Goal: Information Seeking & Learning: Learn about a topic

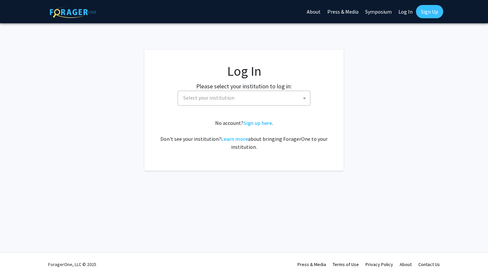
select select
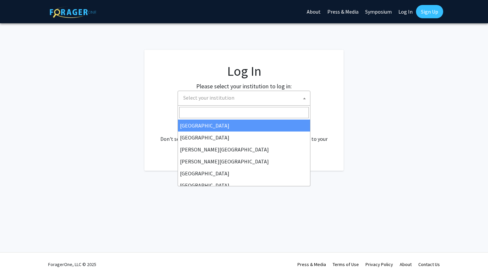
click at [253, 95] on span "Select your institution" at bounding box center [244, 98] width 129 height 14
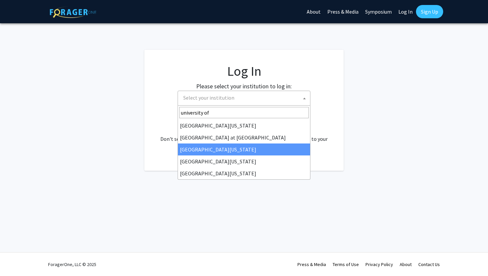
type input "university of"
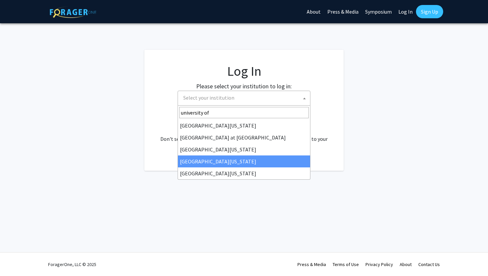
select select "31"
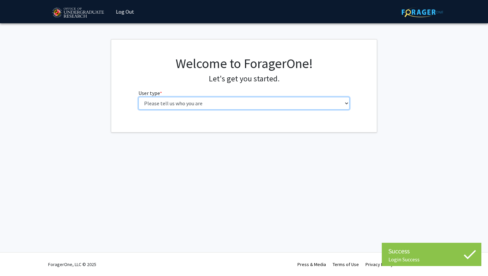
click at [256, 100] on select "Please tell us who you are Undergraduate Student Master's Student Doctoral Cand…" at bounding box center [243, 103] width 211 height 13
select select "1: undergrad"
click at [138, 97] on select "Please tell us who you are Undergraduate Student Master's Student Doctoral Cand…" at bounding box center [243, 103] width 211 height 13
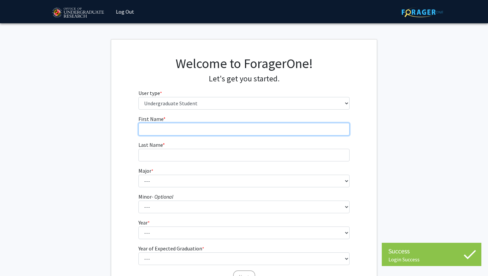
click at [216, 127] on input "First Name * required" at bounding box center [243, 129] width 211 height 13
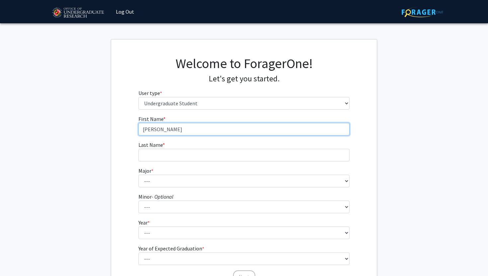
type input "[PERSON_NAME]"
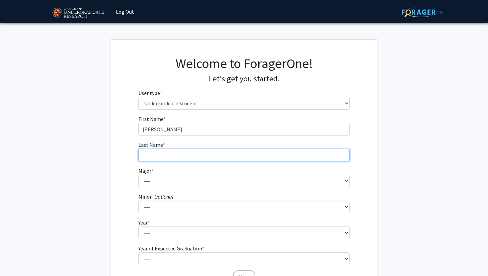
click at [188, 154] on input "Last Name * required" at bounding box center [243, 155] width 211 height 13
type input "Lim"
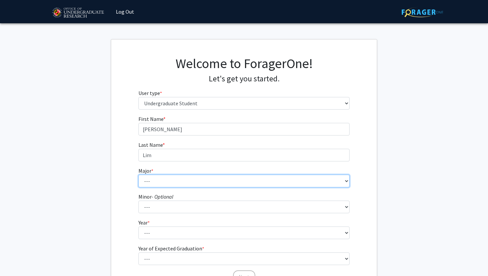
click at [178, 185] on select "--- Accounting Aerospace Engineering African American and Africana Studies Agri…" at bounding box center [243, 181] width 211 height 13
select select "85: 2386"
click at [138, 175] on select "--- Accounting Aerospace Engineering African American and Africana Studies Agri…" at bounding box center [243, 181] width 211 height 13
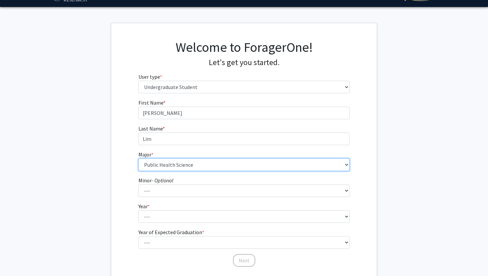
scroll to position [17, 0]
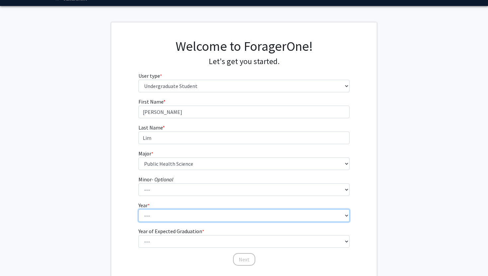
click at [237, 218] on select "--- First-year Sophomore Junior Senior Postbaccalaureate Certificate" at bounding box center [243, 215] width 211 height 13
select select "1: first-year"
click at [138, 209] on select "--- First-year Sophomore Junior Senior Postbaccalaureate Certificate" at bounding box center [243, 215] width 211 height 13
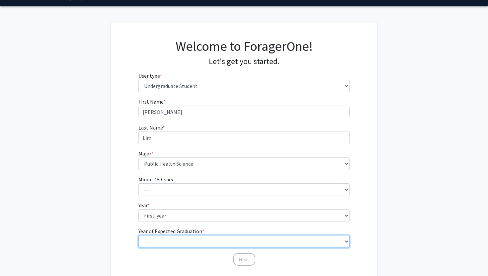
click at [218, 240] on select "--- 2025 2026 2027 2028 2029 2030 2031 2032 2033 2034" at bounding box center [243, 241] width 211 height 13
select select "5: 2029"
click at [138, 235] on select "--- 2025 2026 2027 2028 2029 2030 2031 2032 2033 2034" at bounding box center [243, 241] width 211 height 13
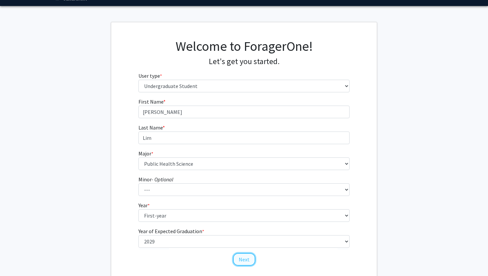
click at [252, 262] on button "Next" at bounding box center [244, 259] width 22 height 13
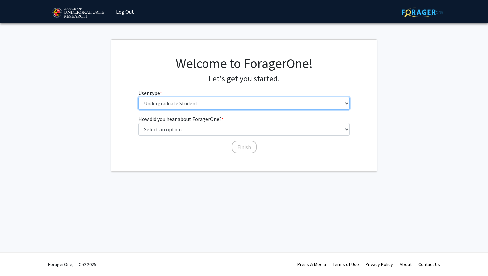
click at [277, 97] on select "Please tell us who you are Undergraduate Student Master's Student Doctoral Cand…" at bounding box center [243, 103] width 211 height 13
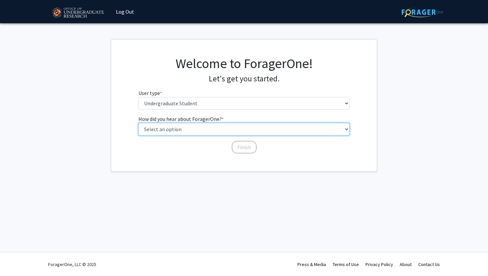
click at [218, 131] on select "Select an option Peer/student recommendation Faculty/staff recommendation Unive…" at bounding box center [243, 129] width 211 height 13
click at [138, 123] on select "Select an option Peer/student recommendation Faculty/staff recommendation Unive…" at bounding box center [243, 129] width 211 height 13
click at [213, 130] on select "Select an option Peer/student recommendation Faculty/staff recommendation Unive…" at bounding box center [243, 129] width 211 height 13
select select "2: faculty_recommendation"
click at [138, 123] on select "Select an option Peer/student recommendation Faculty/staff recommendation Unive…" at bounding box center [243, 129] width 211 height 13
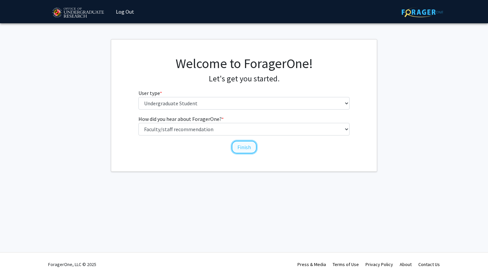
click at [245, 147] on button "Finish" at bounding box center [244, 147] width 25 height 13
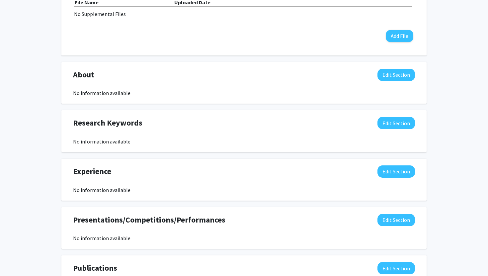
scroll to position [237, 0]
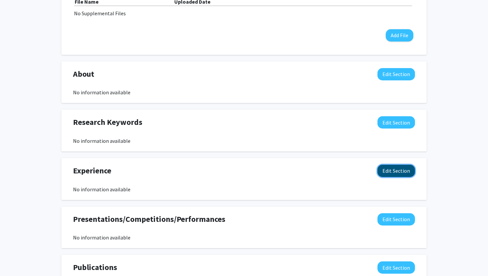
click at [397, 171] on button "Edit Section" at bounding box center [395, 171] width 37 height 12
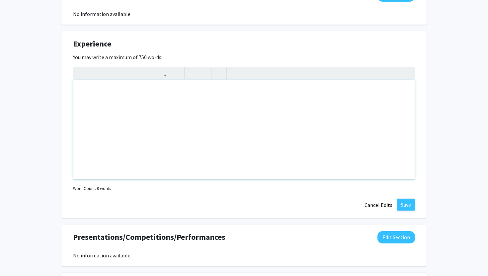
scroll to position [369, 0]
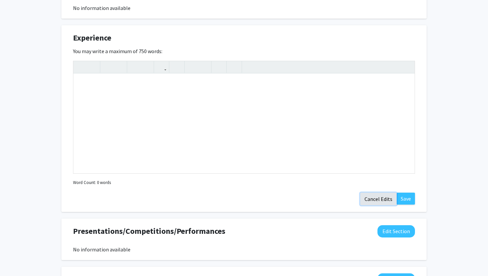
click at [383, 201] on button "Cancel Edits" at bounding box center [378, 198] width 36 height 13
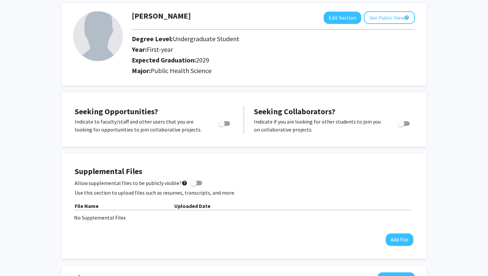
scroll to position [0, 0]
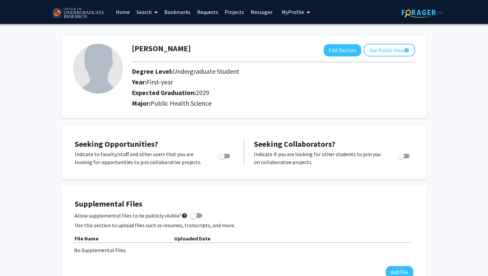
click at [148, 14] on link "Search" at bounding box center [147, 11] width 28 height 23
click at [165, 29] on span "Faculty/Staff" at bounding box center [157, 30] width 49 height 13
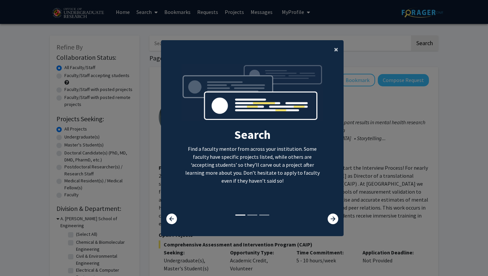
click at [338, 49] on span "×" at bounding box center [336, 49] width 4 height 10
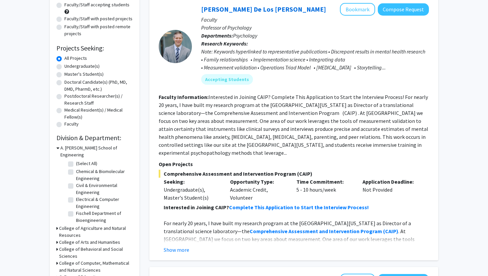
scroll to position [73, 0]
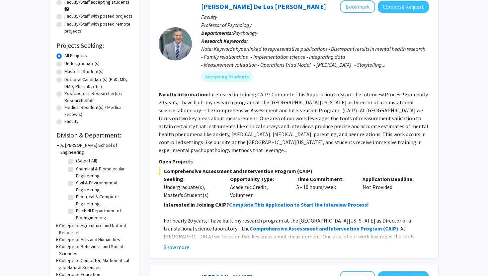
click at [76, 165] on label "Chemical & Biomolecular Engineering" at bounding box center [103, 172] width 55 height 14
click at [76, 165] on input "Chemical & Biomolecular Engineering" at bounding box center [78, 167] width 4 height 4
checkbox input "true"
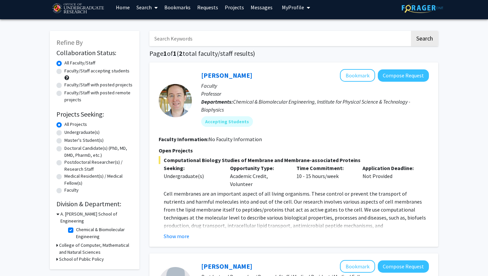
scroll to position [6, 0]
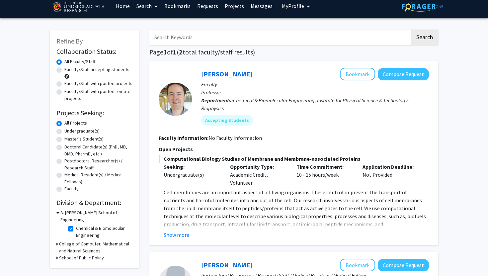
click at [60, 240] on h3 "College of Computer, Mathematical and Natural Sciences" at bounding box center [96, 247] width 74 height 14
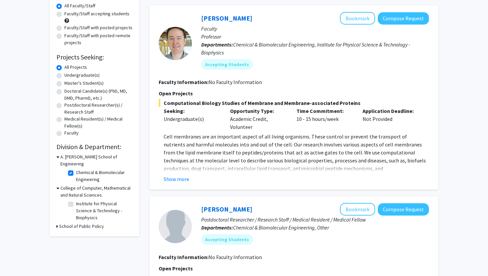
scroll to position [68, 0]
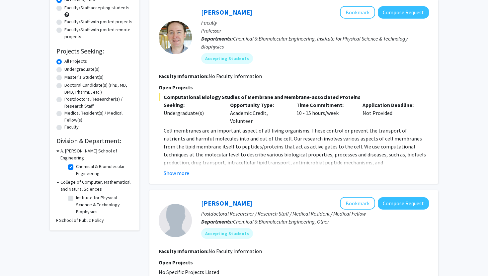
click at [76, 194] on label "Institute for Physical Science & Technology - Biophysics" at bounding box center [103, 204] width 55 height 21
click at [76, 194] on input "Institute for Physical Science & Technology - Biophysics" at bounding box center [78, 196] width 4 height 4
checkbox input "true"
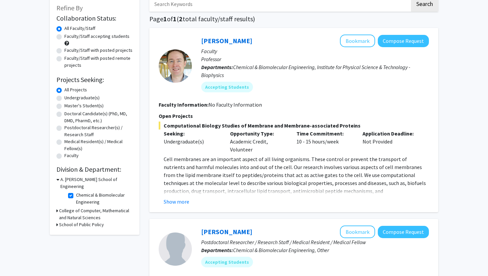
scroll to position [39, 0]
click at [76, 192] on label "Chemical & Biomolecular Engineering" at bounding box center [103, 199] width 55 height 14
click at [76, 192] on input "Chemical & Biomolecular Engineering" at bounding box center [78, 194] width 4 height 4
checkbox input "false"
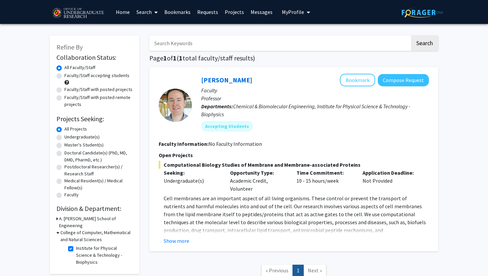
click at [76, 245] on label "Institute for Physical Science & Technology - Biophysics" at bounding box center [103, 255] width 55 height 21
click at [76, 245] on input "Institute for Physical Science & Technology - Biophysics" at bounding box center [78, 247] width 4 height 4
checkbox input "false"
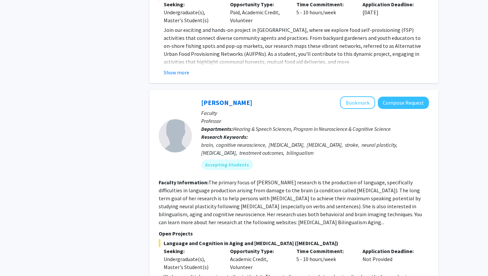
scroll to position [827, 0]
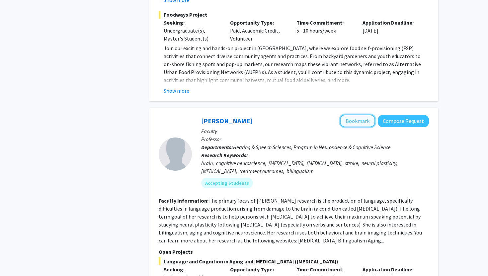
click at [369, 114] on button "Bookmark" at bounding box center [357, 120] width 35 height 13
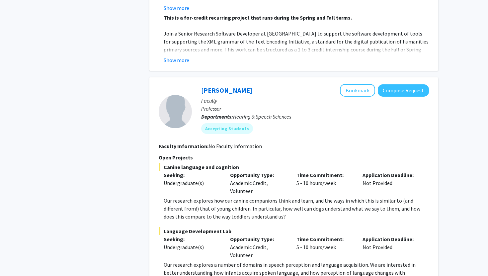
scroll to position [3092, 0]
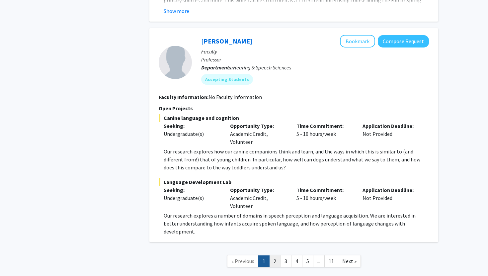
click at [276, 255] on link "2" at bounding box center [274, 261] width 11 height 12
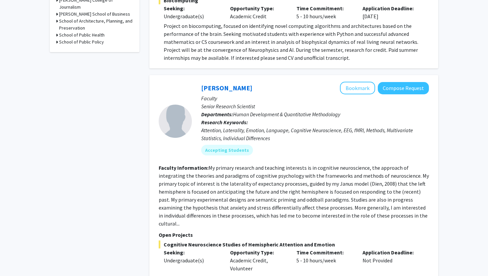
scroll to position [367, 0]
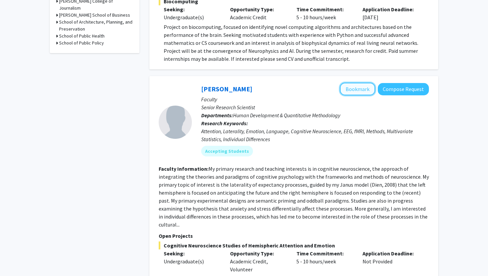
click at [356, 83] on button "Bookmark" at bounding box center [357, 89] width 35 height 13
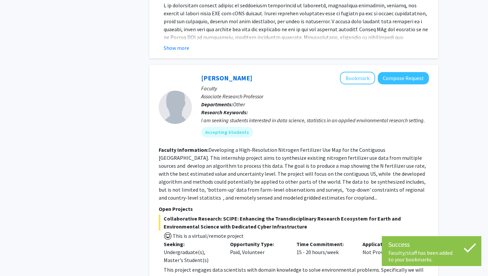
scroll to position [642, 0]
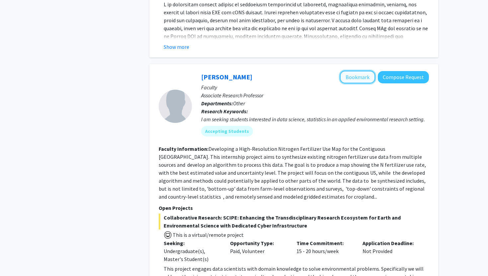
click at [360, 71] on button "Bookmark" at bounding box center [357, 77] width 35 height 13
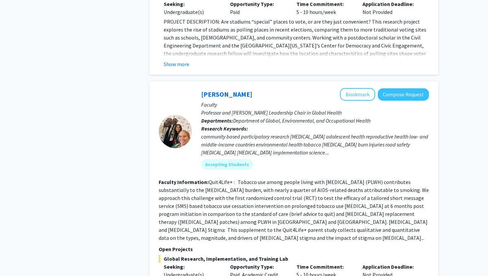
scroll to position [1623, 0]
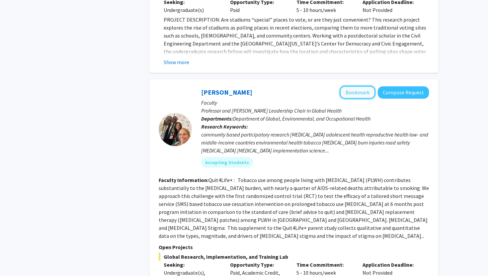
click at [352, 86] on button "Bookmark" at bounding box center [357, 92] width 35 height 13
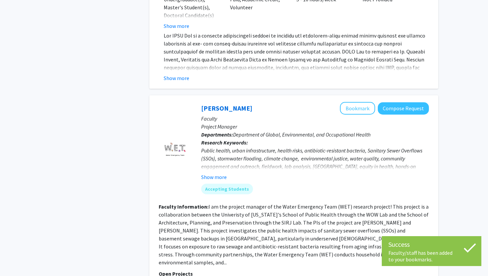
scroll to position [1904, 0]
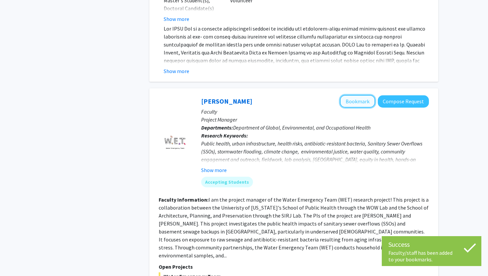
click at [363, 95] on button "Bookmark" at bounding box center [357, 101] width 35 height 13
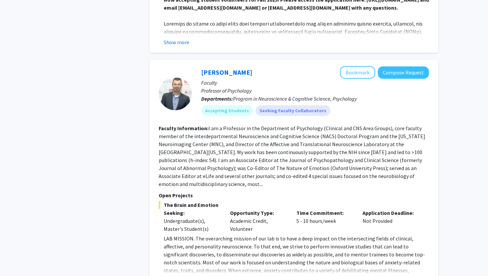
scroll to position [2215, 0]
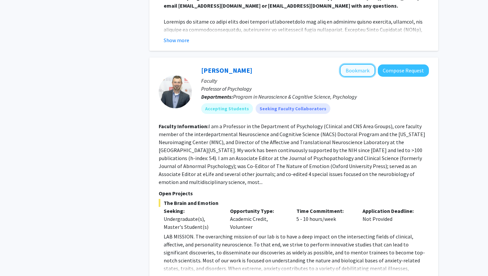
click at [355, 64] on button "Bookmark" at bounding box center [357, 70] width 35 height 13
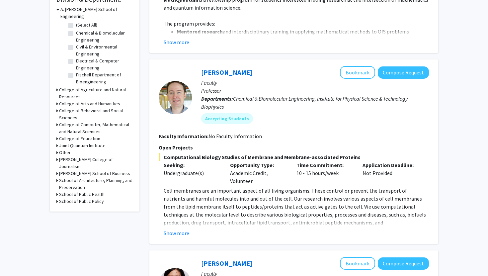
scroll to position [211, 0]
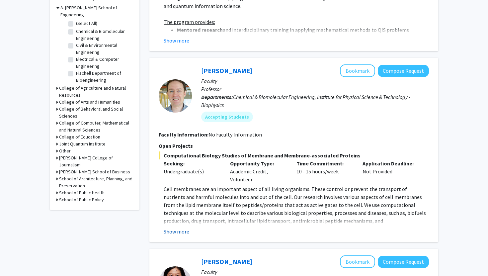
click at [174, 230] on button "Show more" at bounding box center [177, 231] width 26 height 8
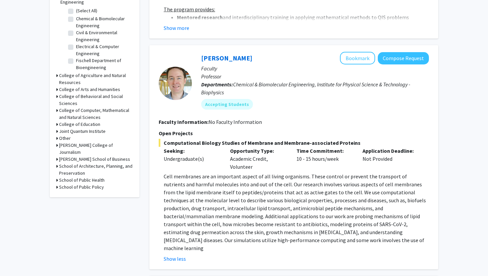
scroll to position [225, 0]
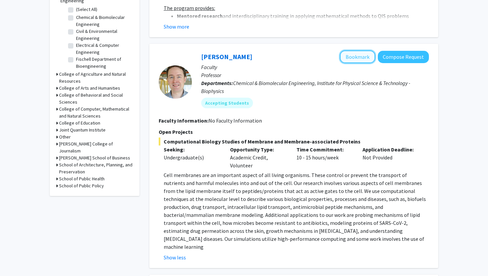
click at [363, 56] on button "Bookmark" at bounding box center [357, 56] width 35 height 13
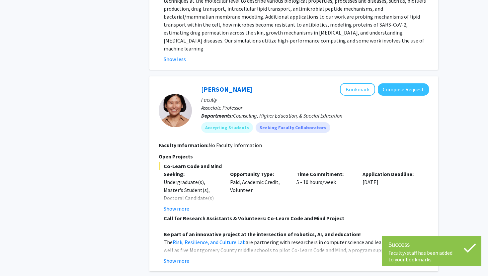
scroll to position [423, 0]
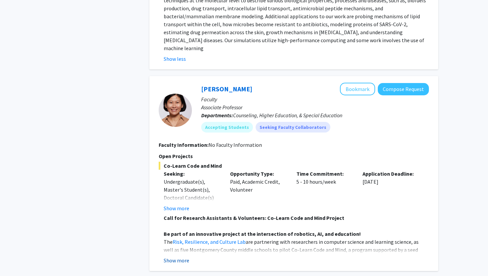
click at [177, 256] on button "Show more" at bounding box center [177, 260] width 26 height 8
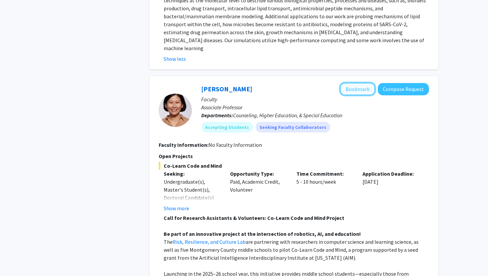
click at [357, 83] on button "Bookmark" at bounding box center [357, 89] width 35 height 13
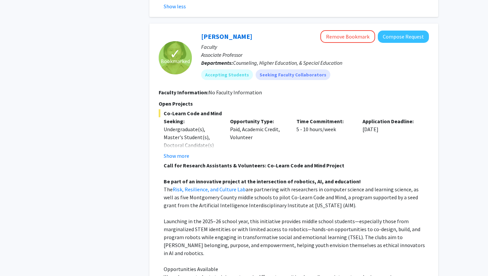
scroll to position [469, 0]
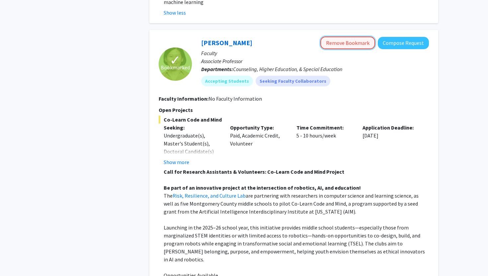
click at [343, 36] on button "Remove Bookmark" at bounding box center [347, 42] width 55 height 13
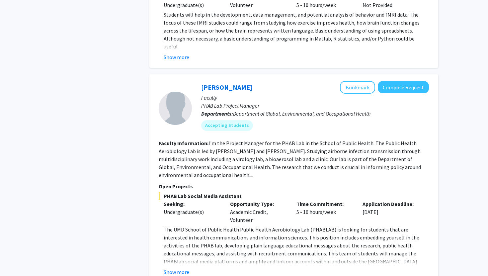
scroll to position [1320, 0]
click at [181, 268] on button "Show more" at bounding box center [177, 272] width 26 height 8
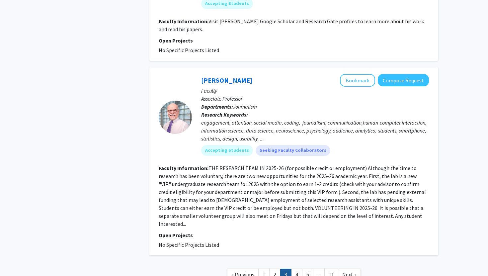
scroll to position [2138, 0]
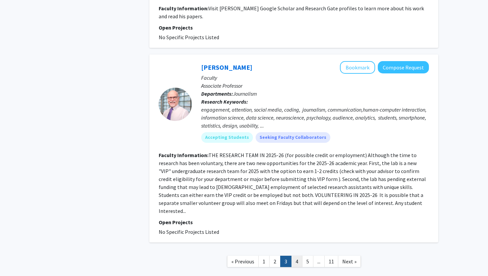
click at [295, 255] on link "4" at bounding box center [296, 261] width 11 height 12
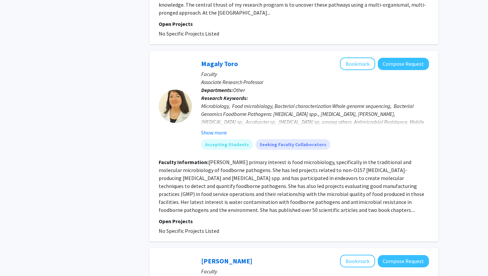
scroll to position [886, 0]
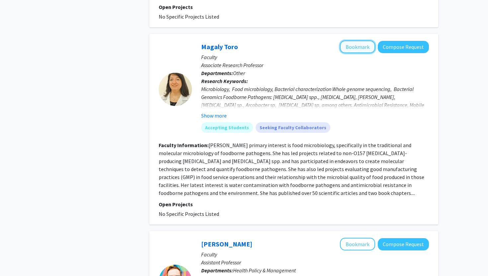
click at [356, 46] on button "Bookmark" at bounding box center [357, 46] width 35 height 13
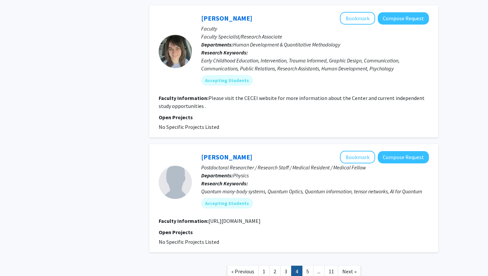
scroll to position [1518, 0]
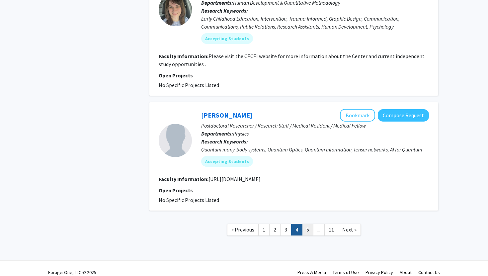
click at [304, 224] on link "5" at bounding box center [307, 230] width 11 height 12
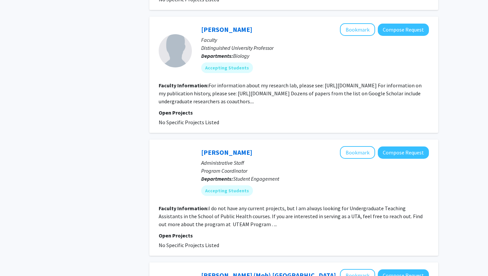
scroll to position [821, 0]
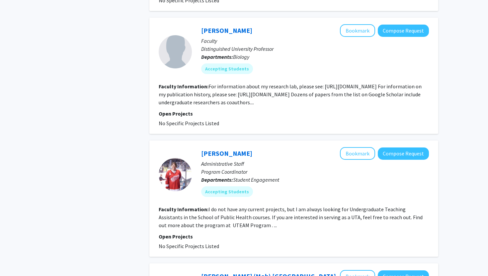
click at [329, 87] on fg-read-more "For information about my research lab, please see: [URL][DOMAIN_NAME] For infor…" at bounding box center [290, 94] width 263 height 23
drag, startPoint x: 329, startPoint y: 87, endPoint x: 414, endPoint y: 86, distance: 84.6
click at [414, 86] on fg-read-more "For information about my research lab, please see: [URL][DOMAIN_NAME] For infor…" at bounding box center [290, 94] width 263 height 23
copy fg-read-more "[URL][DOMAIN_NAME]"
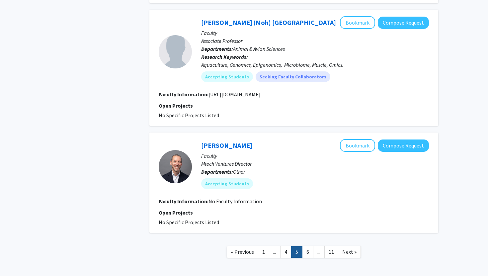
scroll to position [1079, 0]
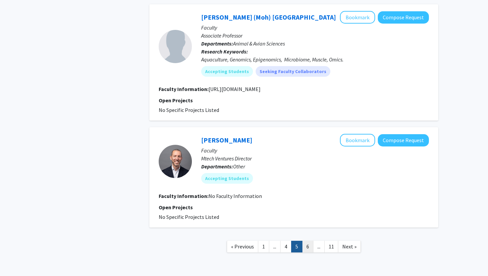
click at [306, 246] on link "6" at bounding box center [307, 247] width 11 height 12
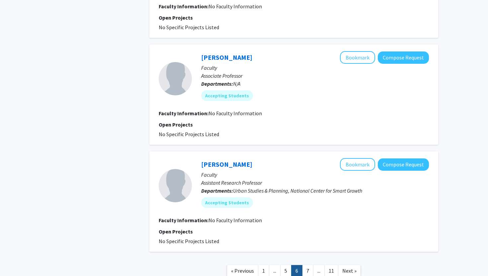
scroll to position [871, 0]
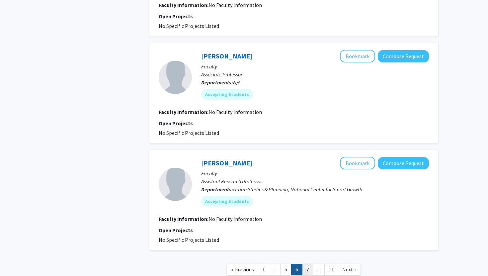
click at [307, 272] on link "7" at bounding box center [307, 269] width 11 height 12
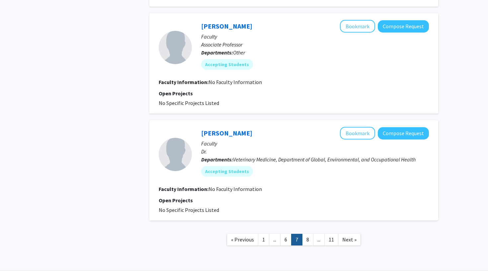
scroll to position [926, 0]
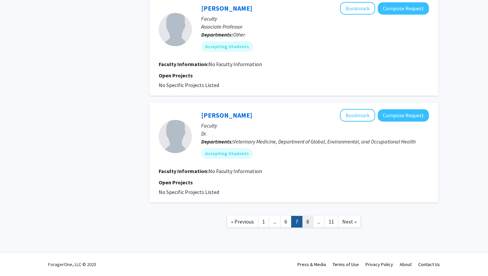
click at [306, 221] on link "8" at bounding box center [307, 222] width 11 height 12
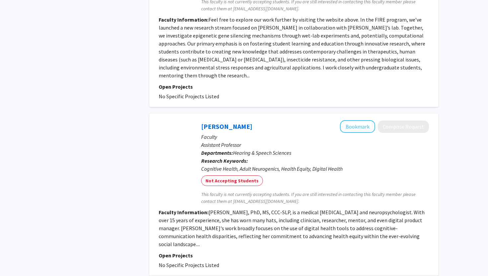
scroll to position [1524, 0]
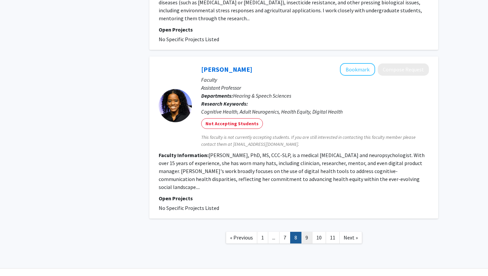
click at [305, 232] on link "9" at bounding box center [306, 238] width 11 height 12
